Goal: Task Accomplishment & Management: Manage account settings

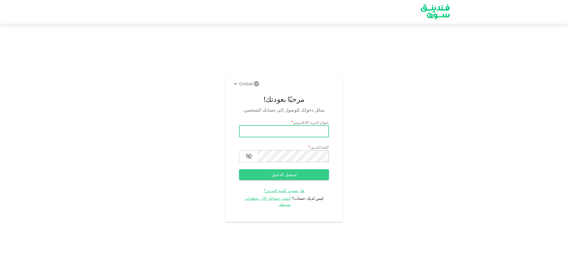
drag, startPoint x: 0, startPoint y: 0, endPoint x: 266, endPoint y: 135, distance: 298.5
click at [266, 135] on input "email" at bounding box center [284, 131] width 90 height 12
type input "[EMAIL_ADDRESS][DOMAIN_NAME]"
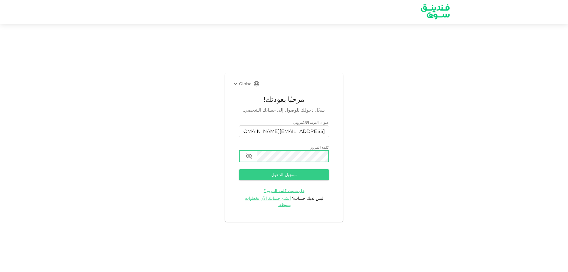
click at [239, 169] on button "تسجيل الدخول" at bounding box center [284, 174] width 90 height 11
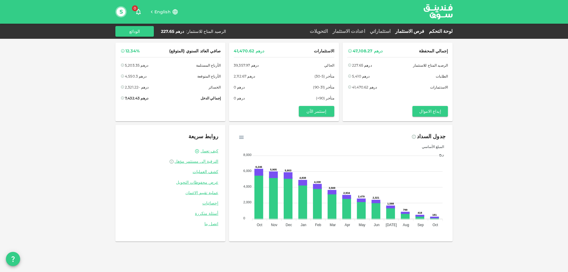
click at [424, 31] on link "فرص الاستثمار" at bounding box center [410, 31] width 34 height 6
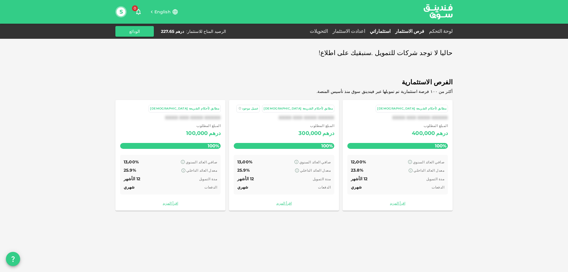
drag, startPoint x: 392, startPoint y: 32, endPoint x: 394, endPoint y: 35, distance: 3.2
click at [393, 32] on link "استثماراتي" at bounding box center [380, 31] width 25 height 6
